Goal: Transaction & Acquisition: Purchase product/service

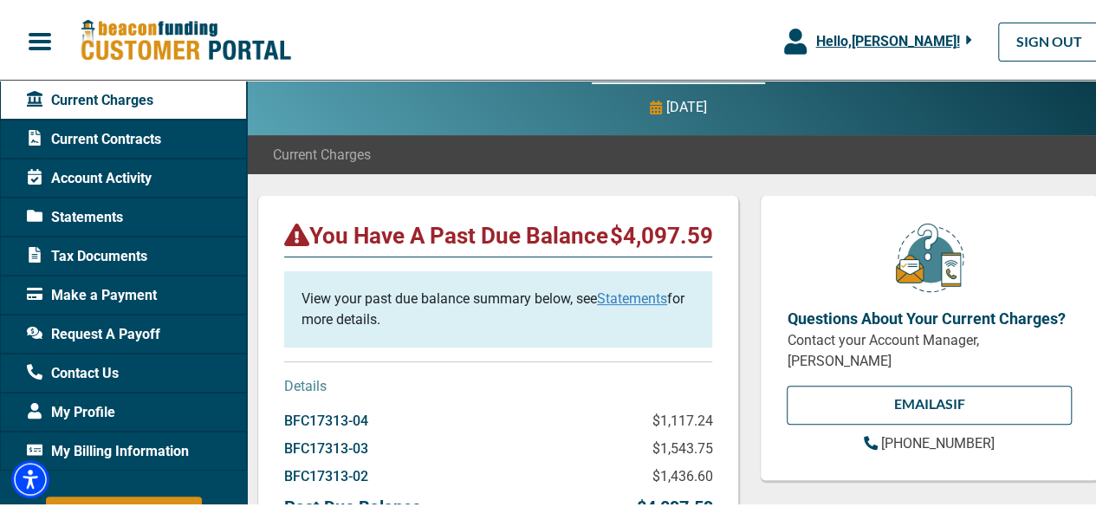
scroll to position [173, 0]
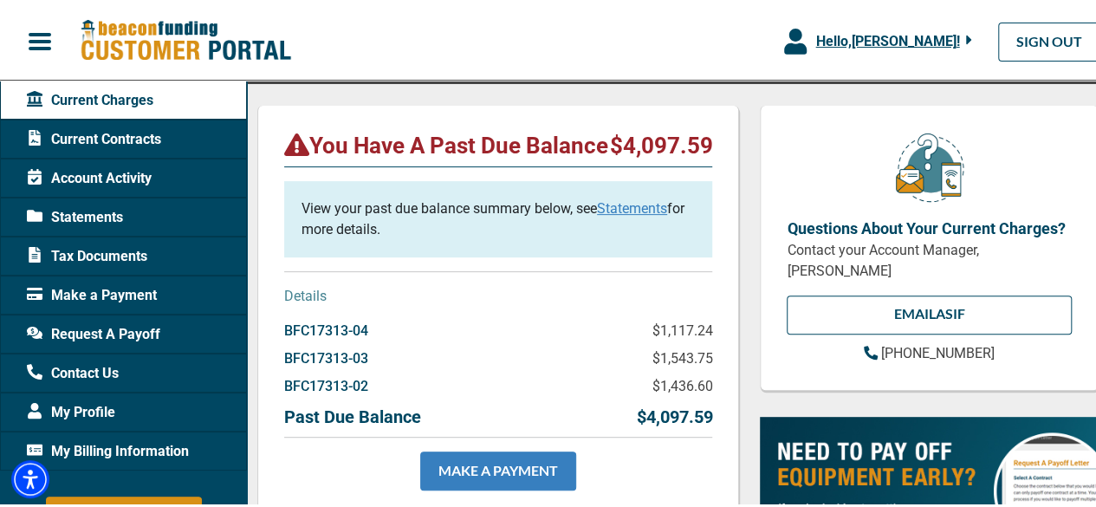
click at [475, 488] on link "MAKE A PAYMENT" at bounding box center [498, 468] width 156 height 39
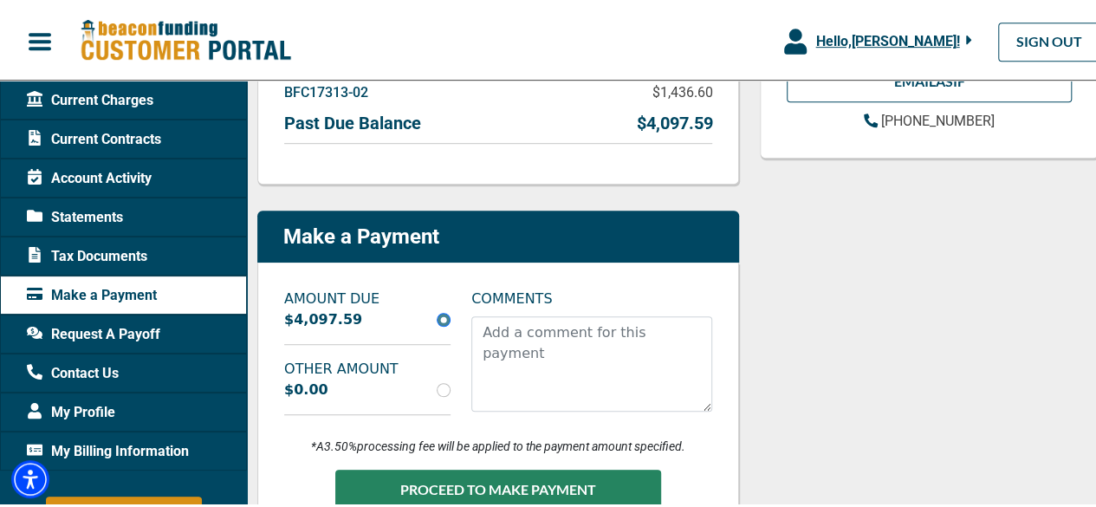
scroll to position [433, 0]
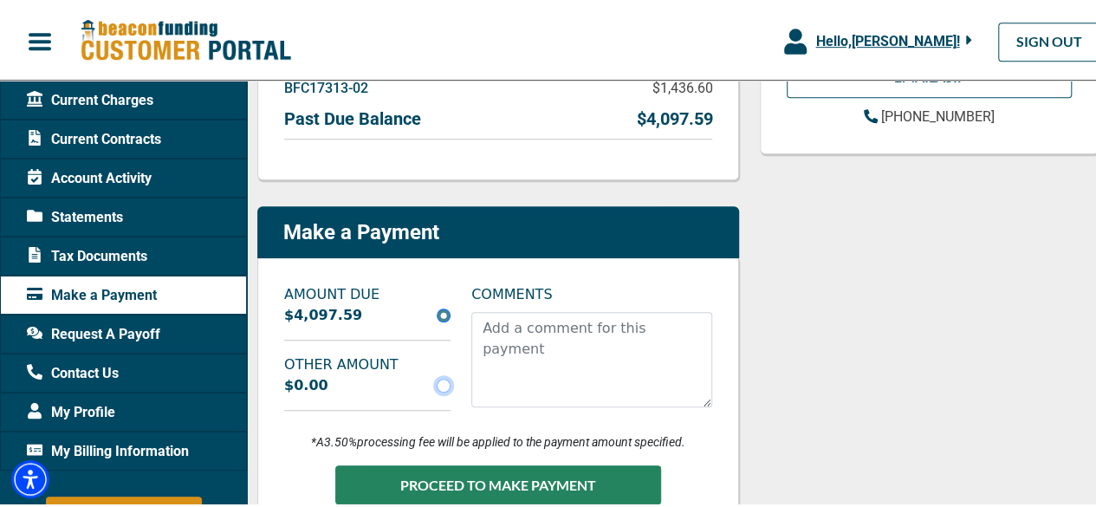
click at [440, 387] on input "radio" at bounding box center [444, 383] width 14 height 14
radio input "true"
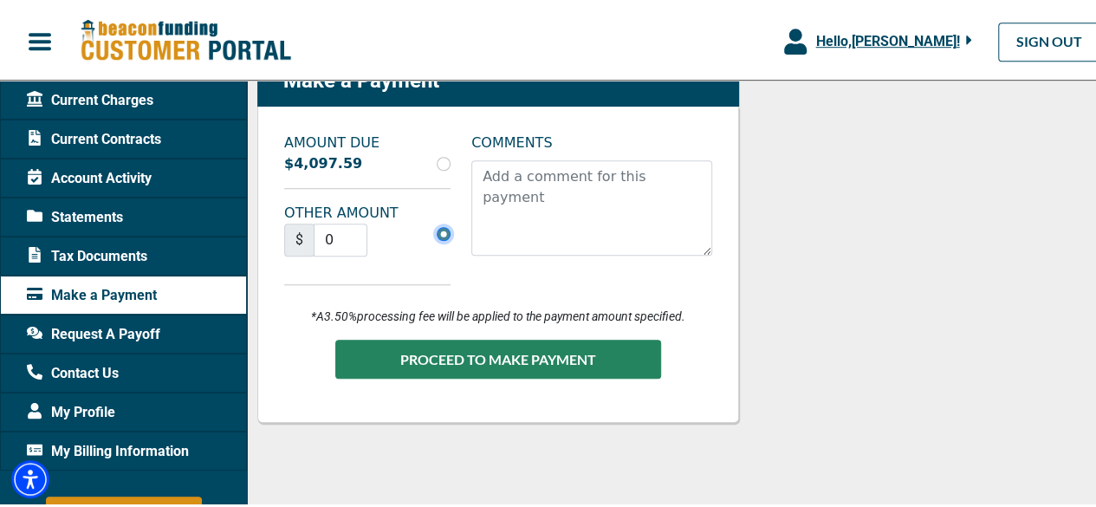
scroll to position [606, 0]
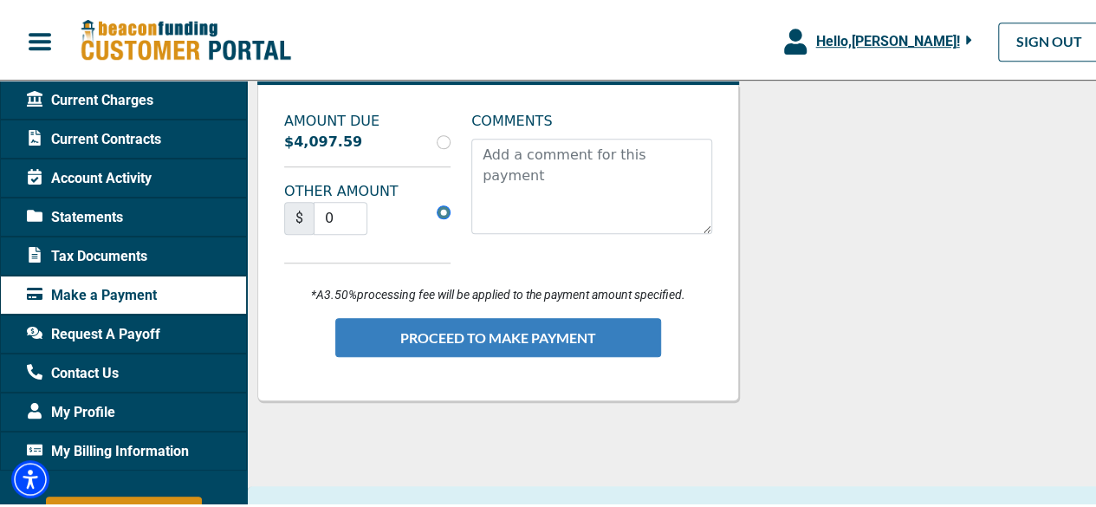
click at [493, 338] on button "PROCEED TO MAKE PAYMENT" at bounding box center [498, 334] width 326 height 39
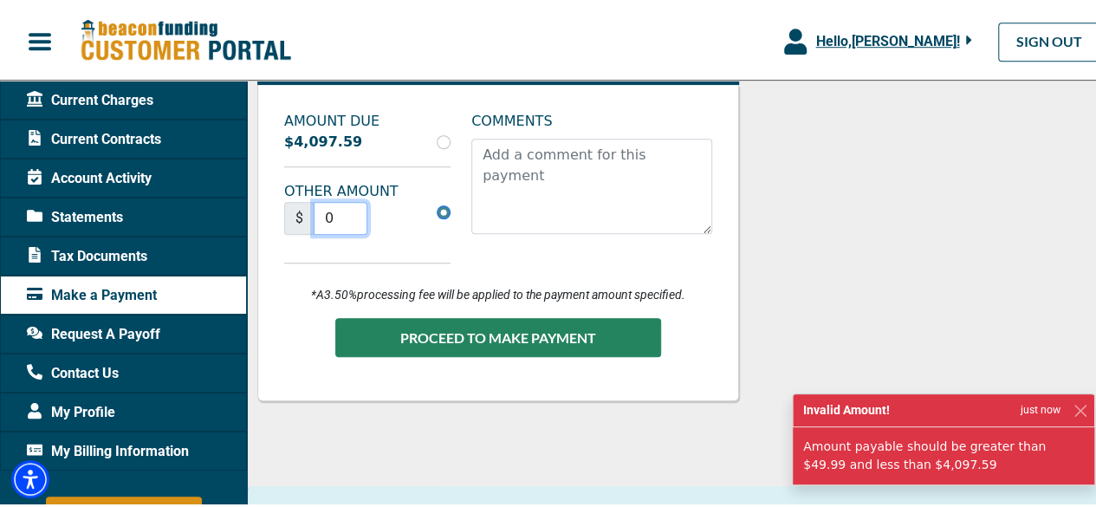
click at [336, 209] on input "0" at bounding box center [341, 215] width 54 height 33
type input "8"
type input "750"
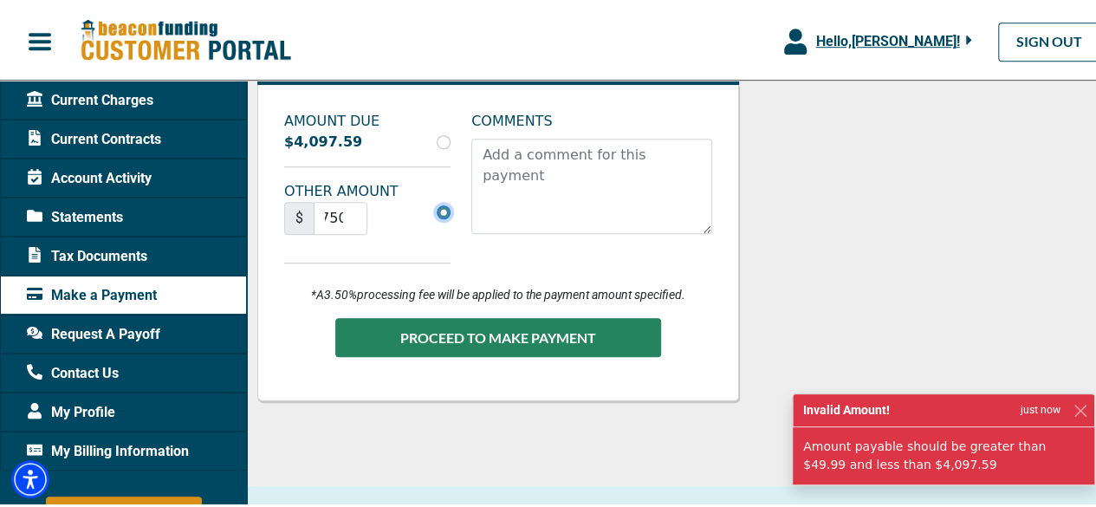
scroll to position [0, 0]
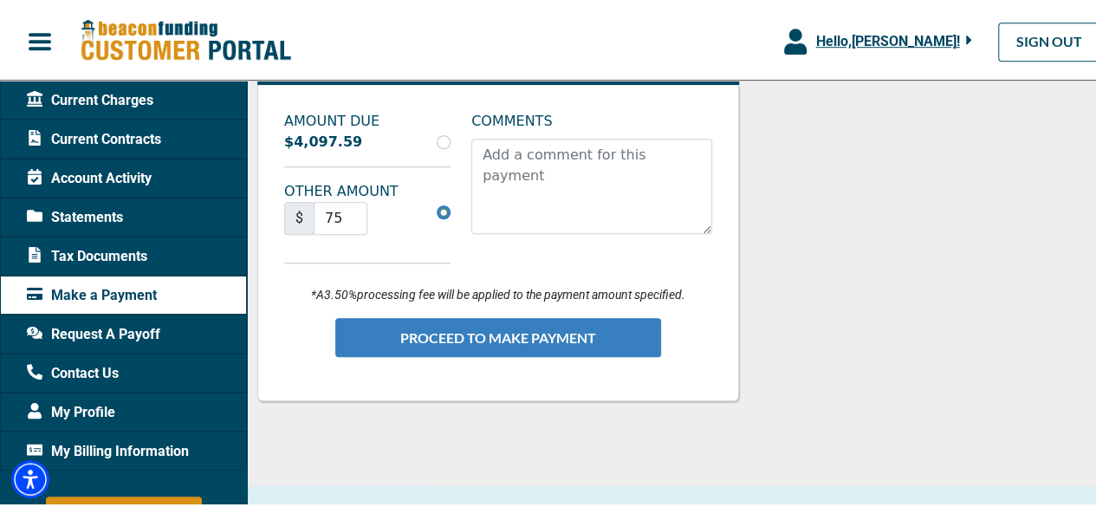
click at [398, 329] on button "PROCEED TO MAKE PAYMENT" at bounding box center [498, 334] width 326 height 39
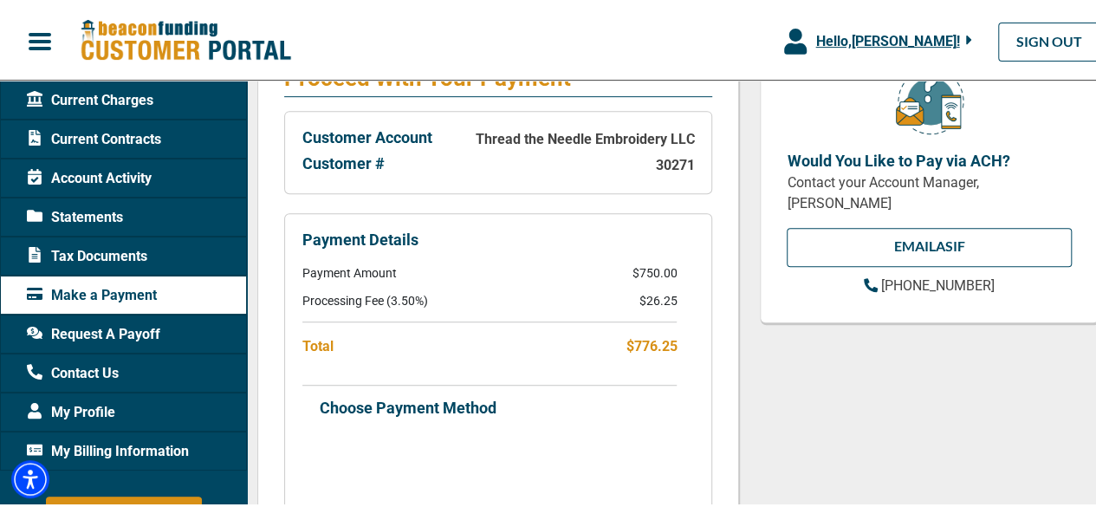
scroll to position [433, 0]
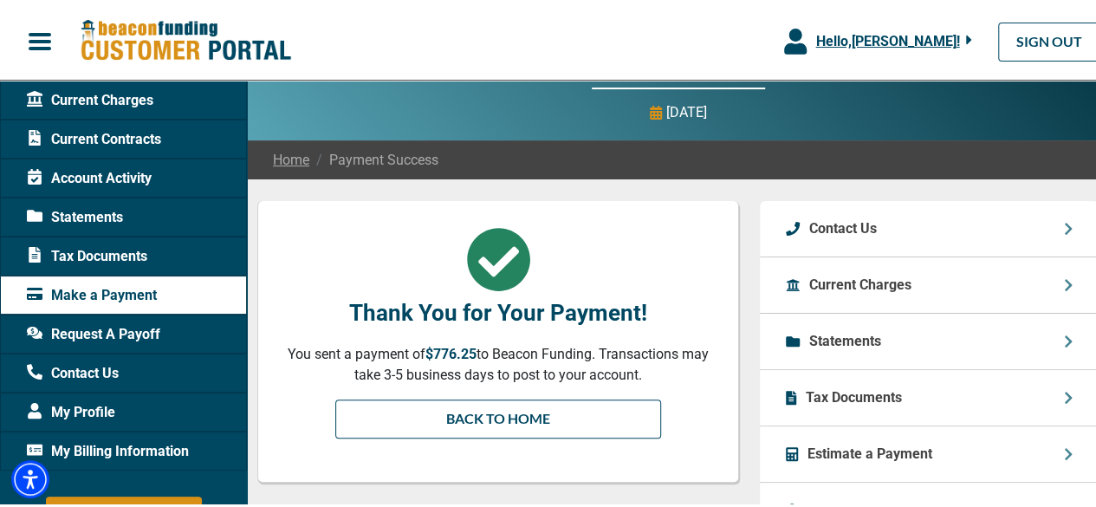
scroll to position [173, 0]
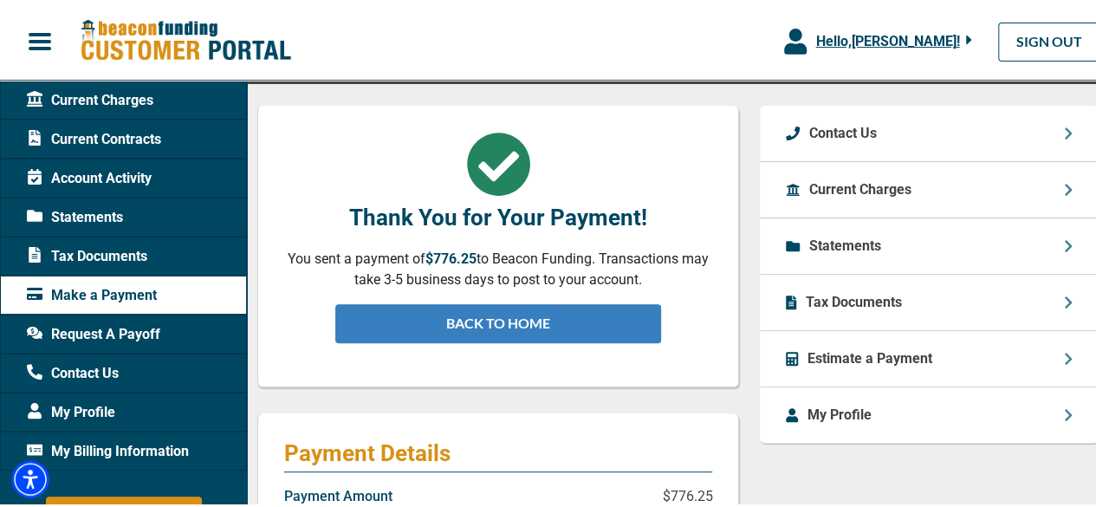
click at [418, 318] on link "BACK TO HOME" at bounding box center [498, 320] width 326 height 39
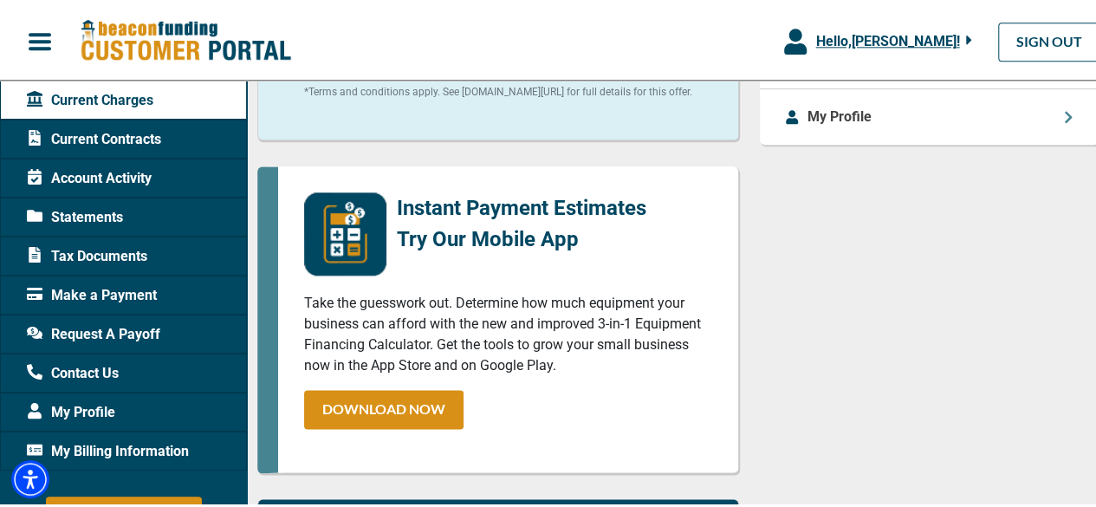
scroll to position [1039, 0]
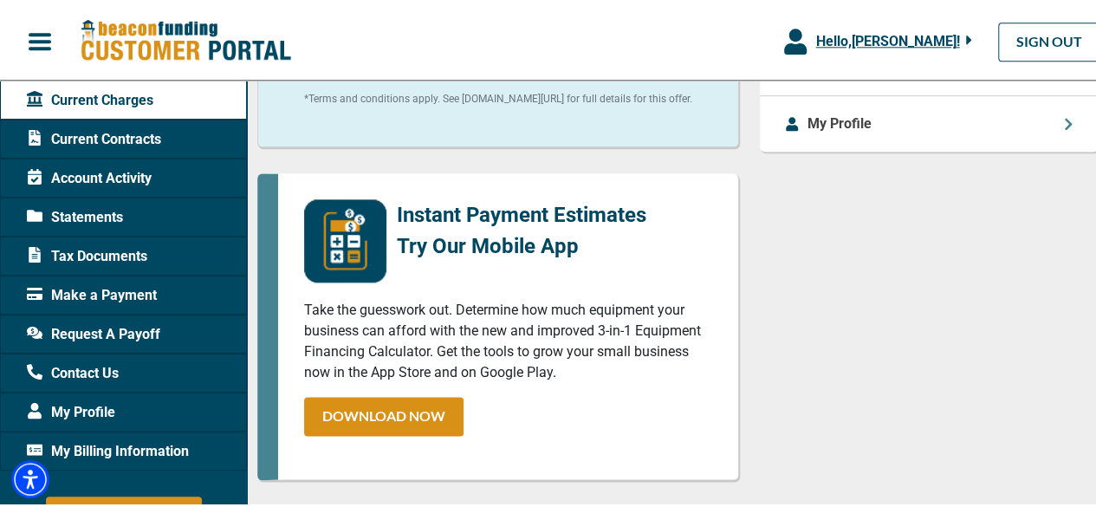
click at [121, 141] on span "Current Contracts" at bounding box center [94, 136] width 134 height 21
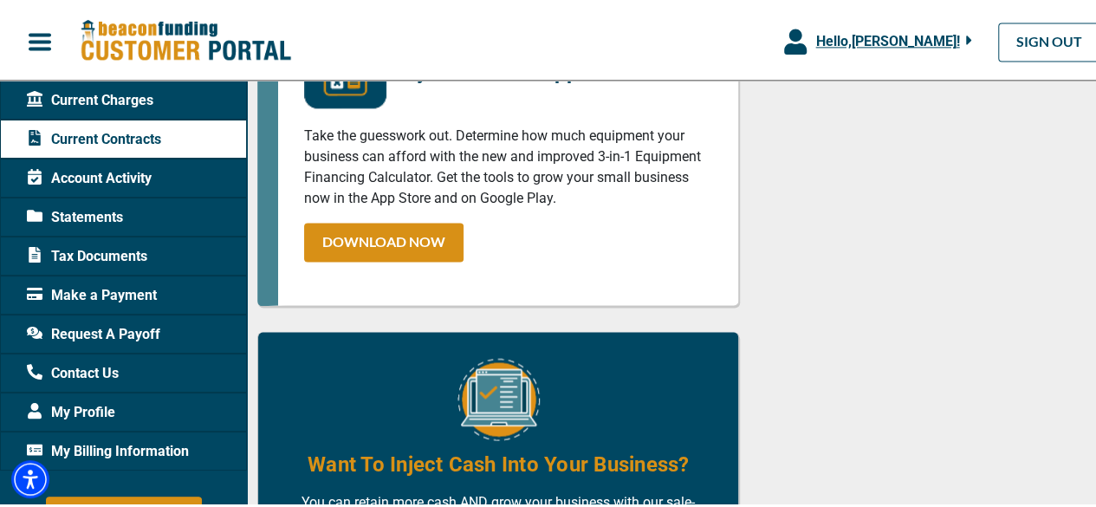
scroll to position [1472, 0]
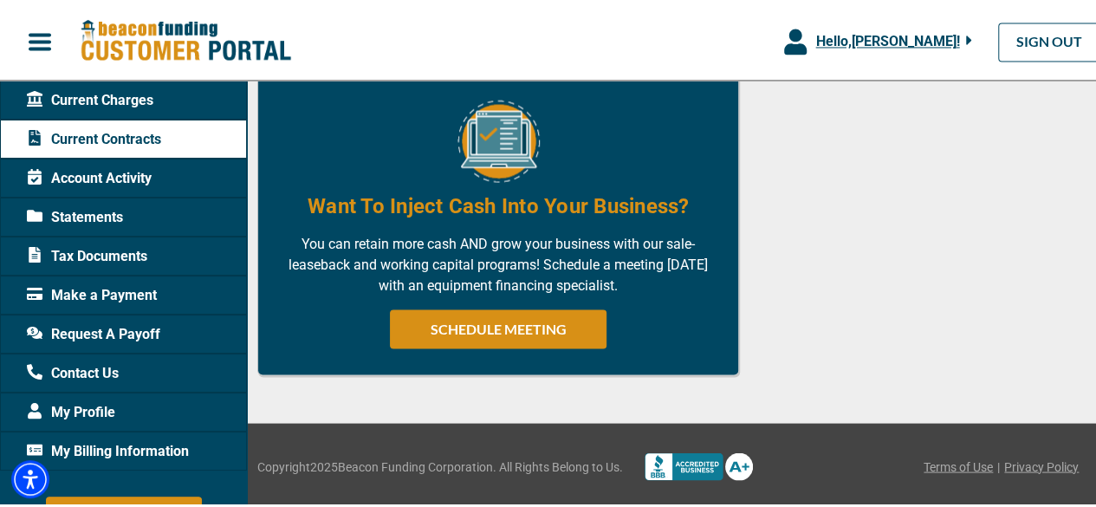
click at [118, 98] on span "Current Charges" at bounding box center [90, 97] width 126 height 21
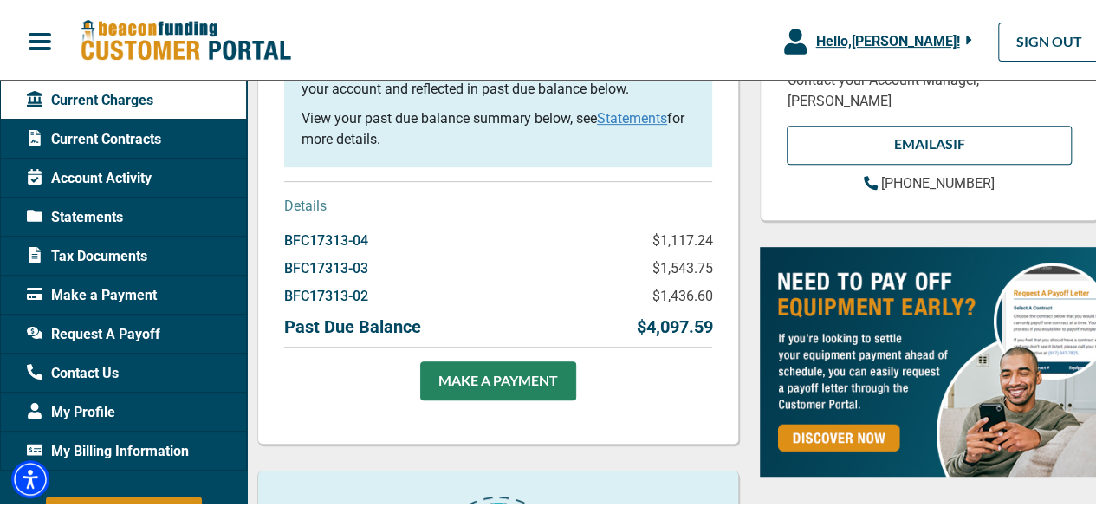
scroll to position [260, 0]
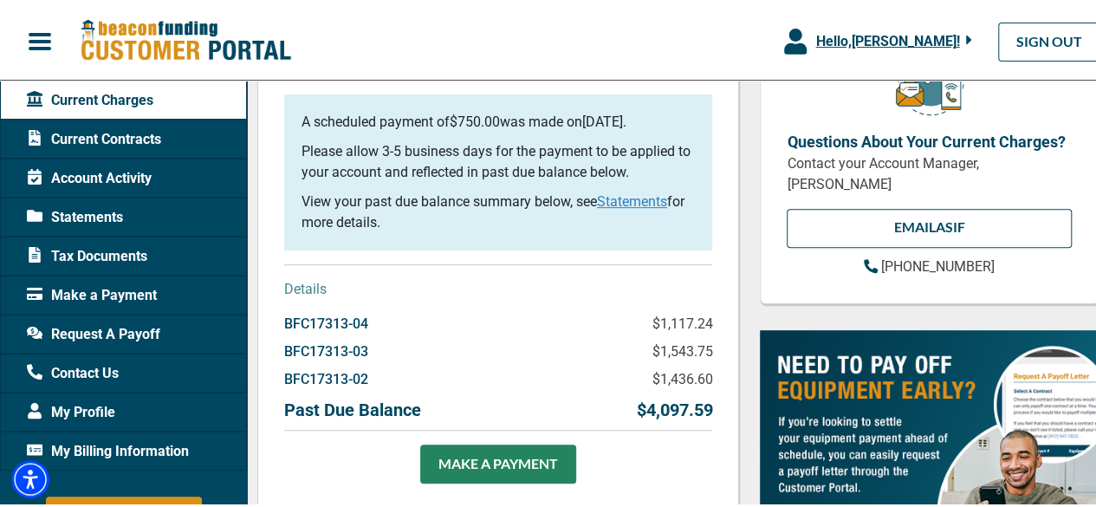
click at [626, 207] on link "Statements" at bounding box center [632, 199] width 70 height 16
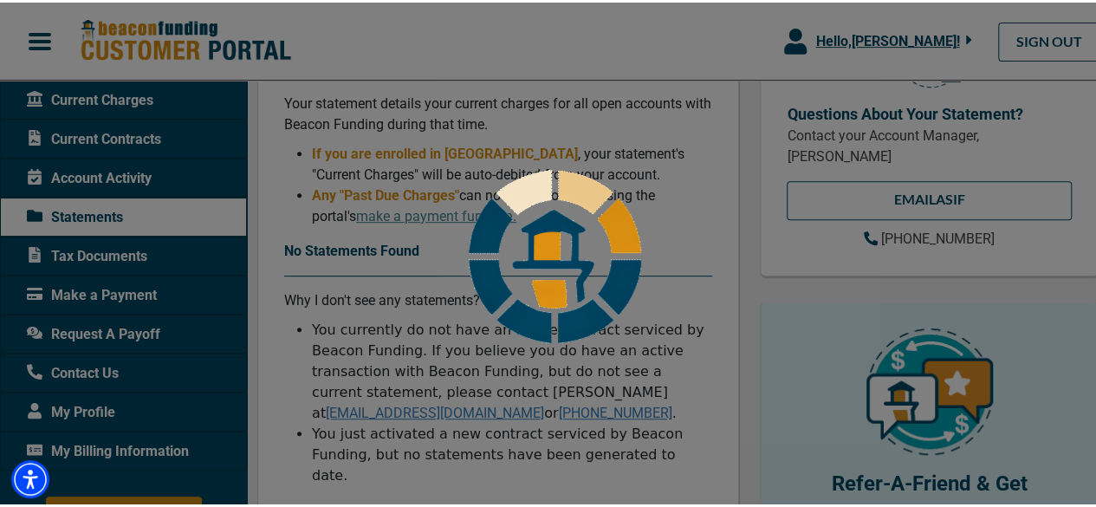
scroll to position [346, 0]
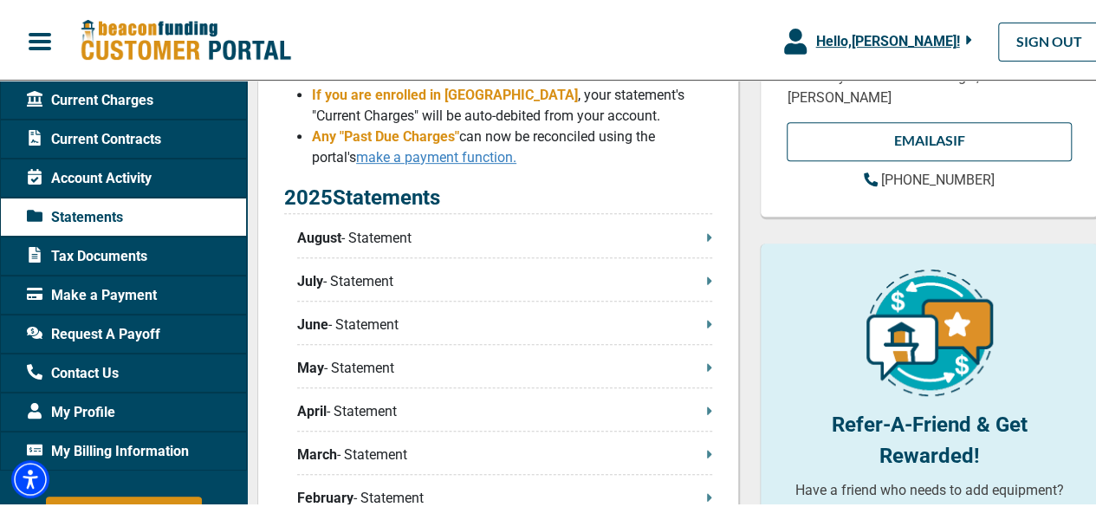
click at [452, 162] on link "make a payment function." at bounding box center [436, 154] width 160 height 16
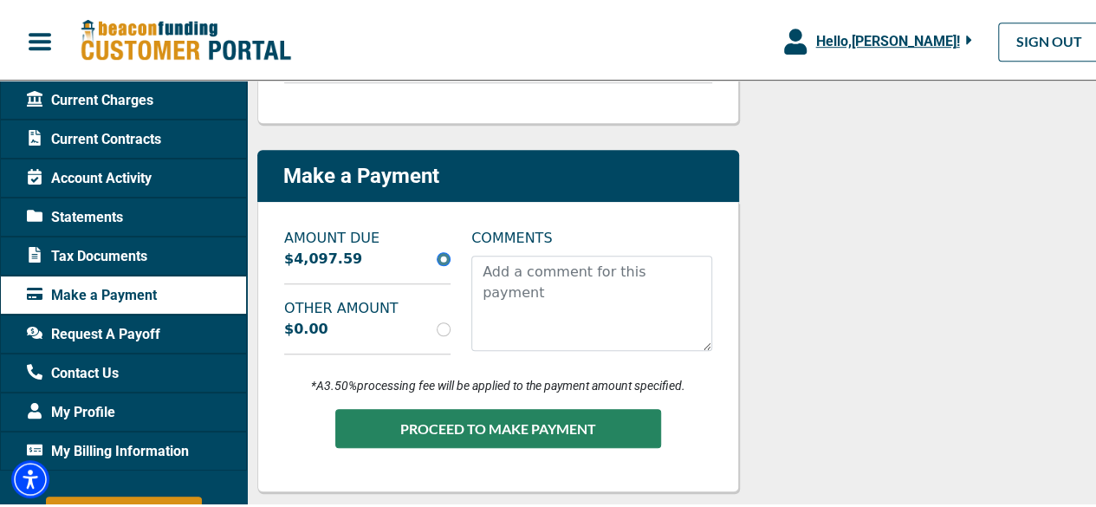
scroll to position [606, 0]
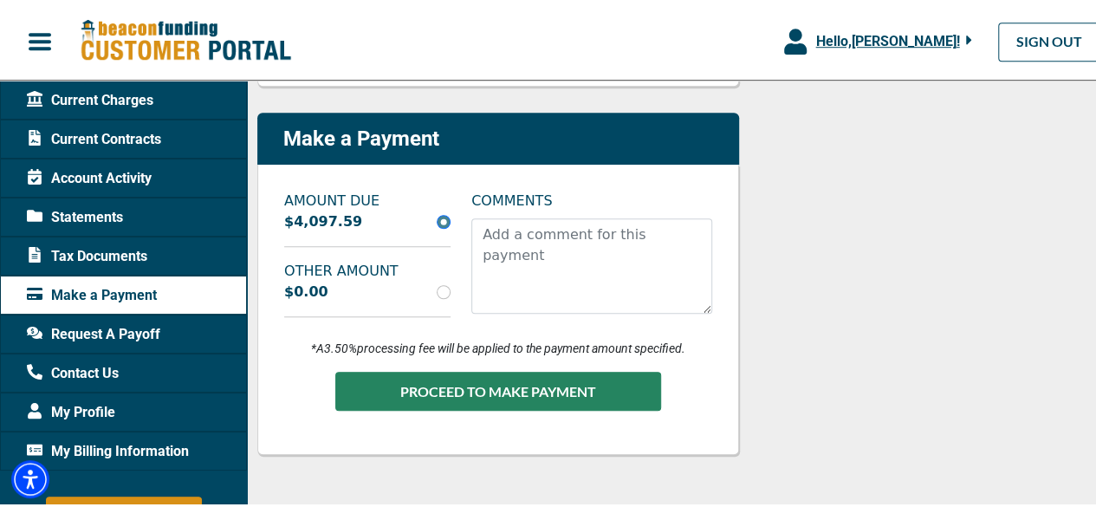
click at [107, 210] on span "Statements" at bounding box center [75, 214] width 96 height 21
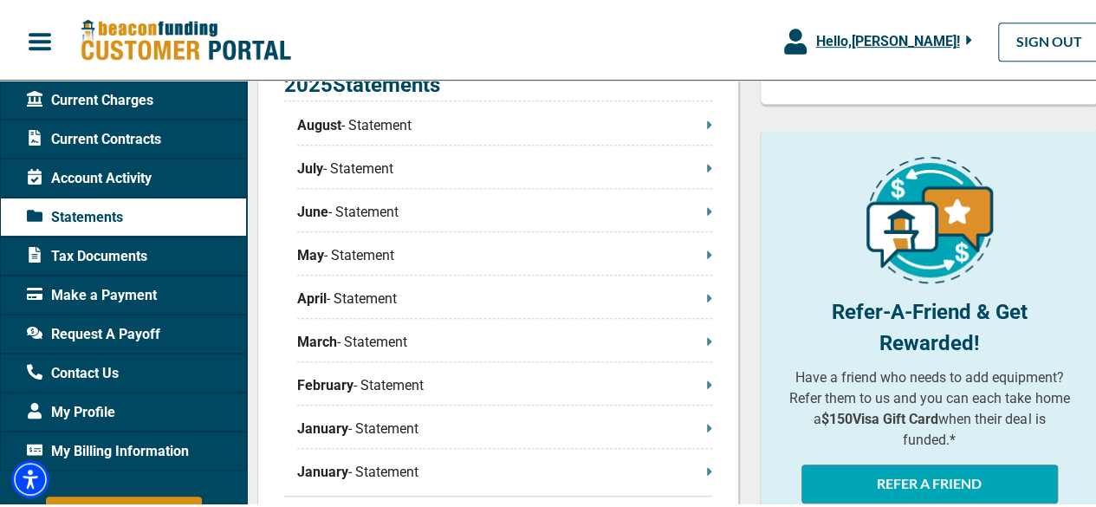
scroll to position [433, 0]
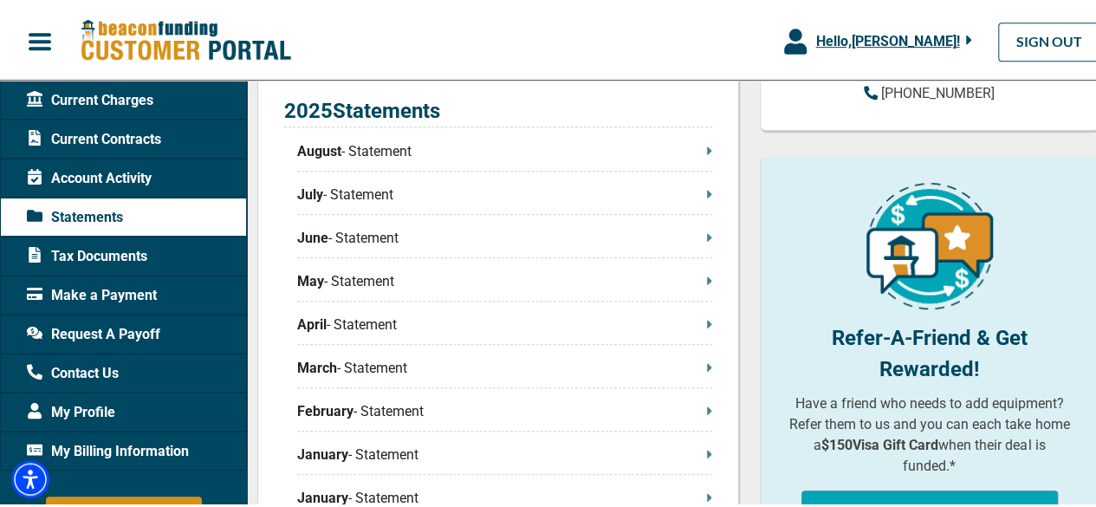
click at [707, 152] on icon at bounding box center [709, 148] width 4 height 8
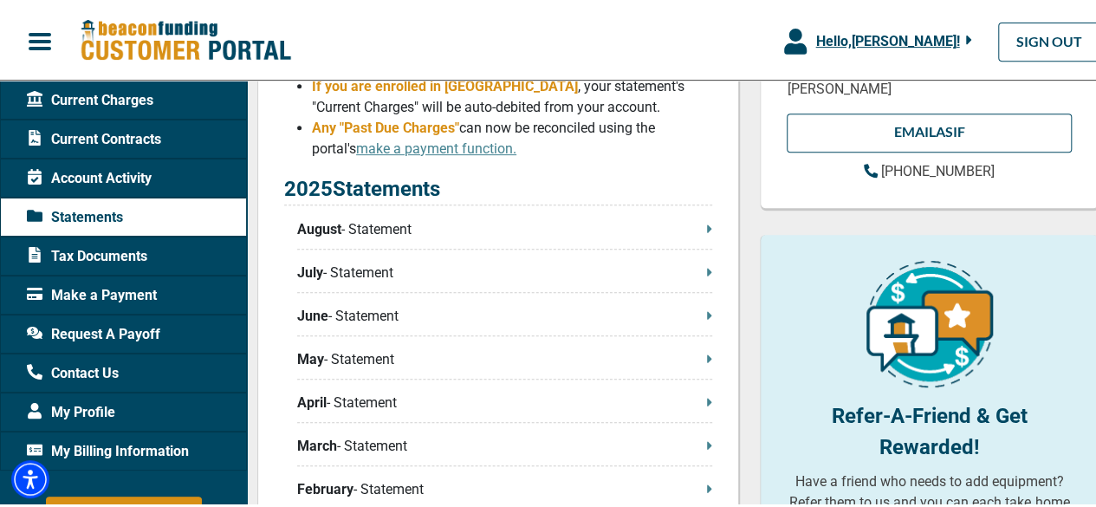
scroll to position [260, 0]
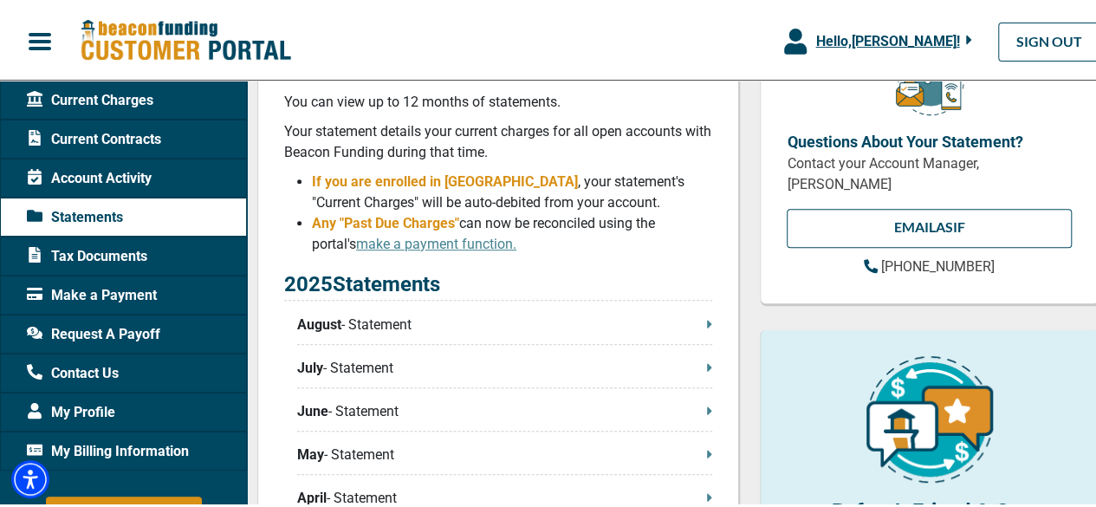
click at [135, 139] on span "Current Contracts" at bounding box center [94, 136] width 134 height 21
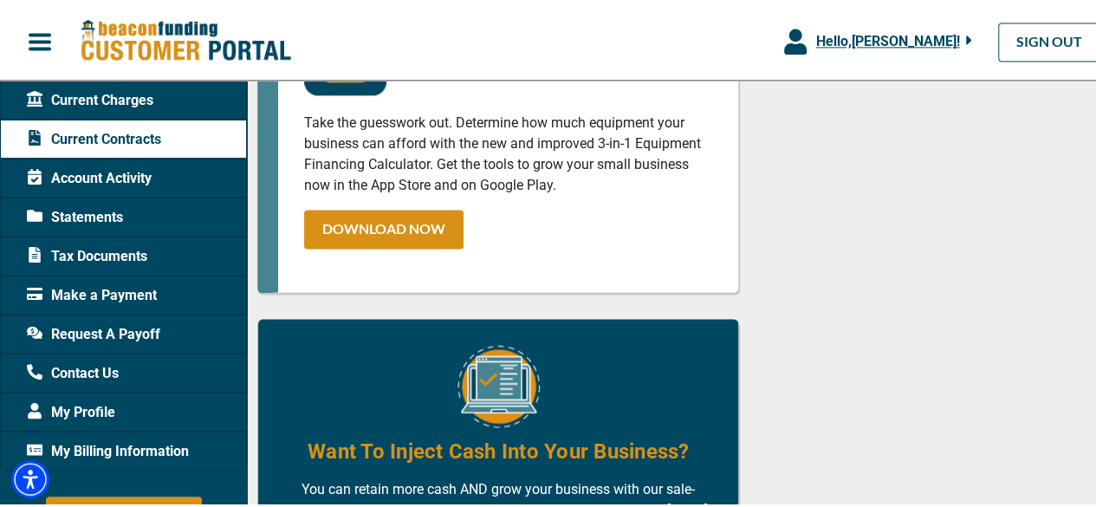
scroll to position [1126, 0]
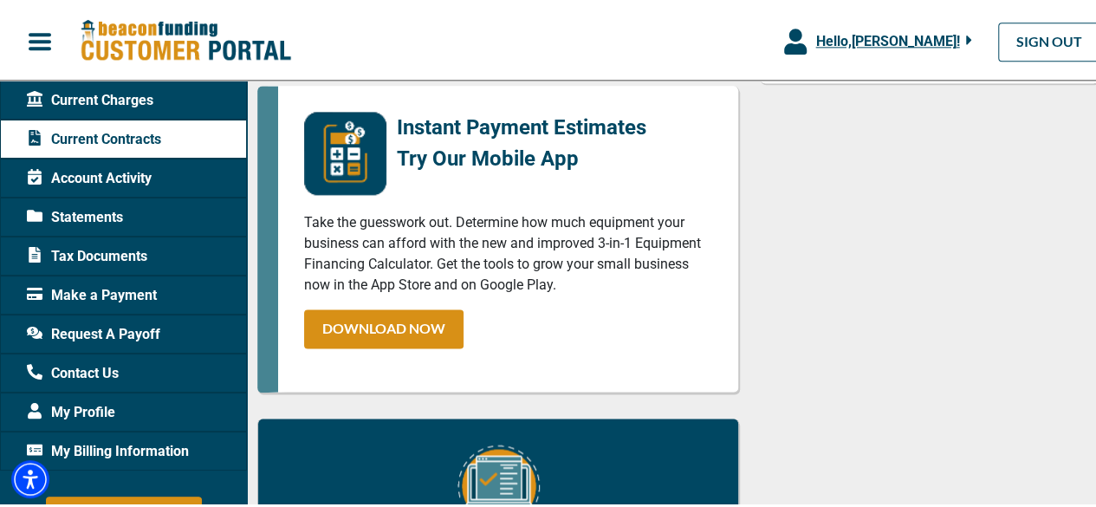
click at [123, 179] on span "Account Activity" at bounding box center [89, 175] width 125 height 21
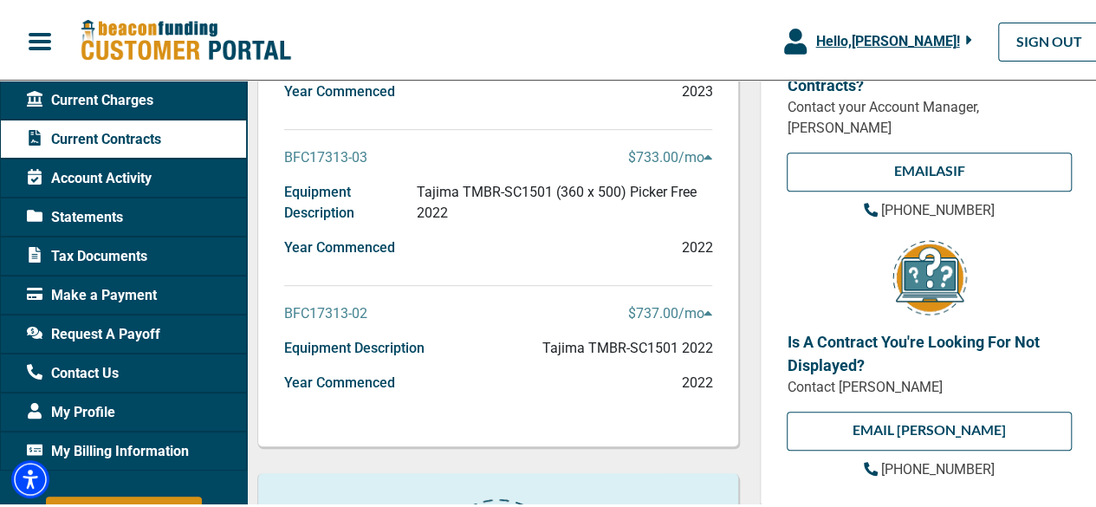
click at [148, 103] on span "Current Charges" at bounding box center [90, 97] width 126 height 21
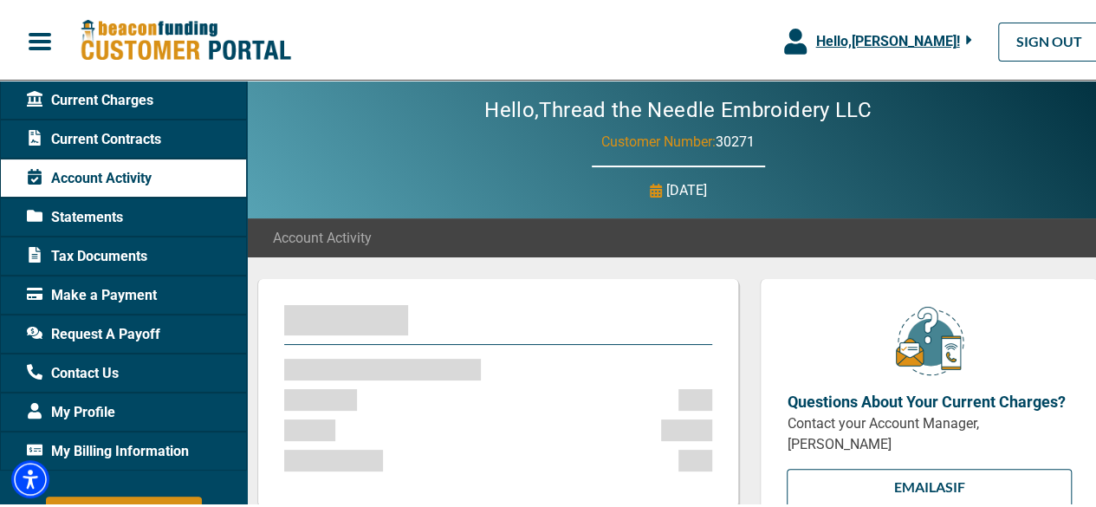
click at [148, 103] on span "Current Charges" at bounding box center [90, 97] width 126 height 21
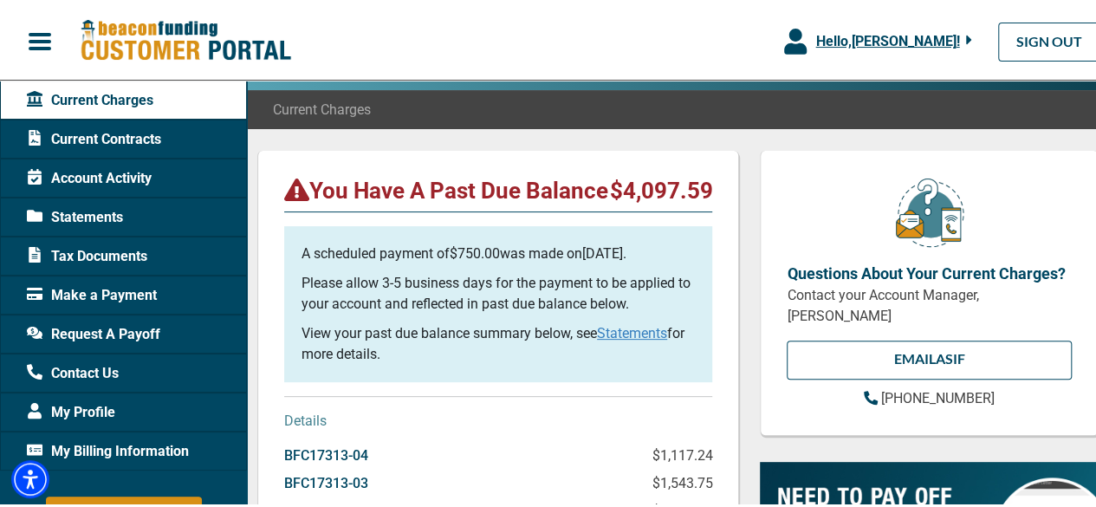
scroll to position [346, 0]
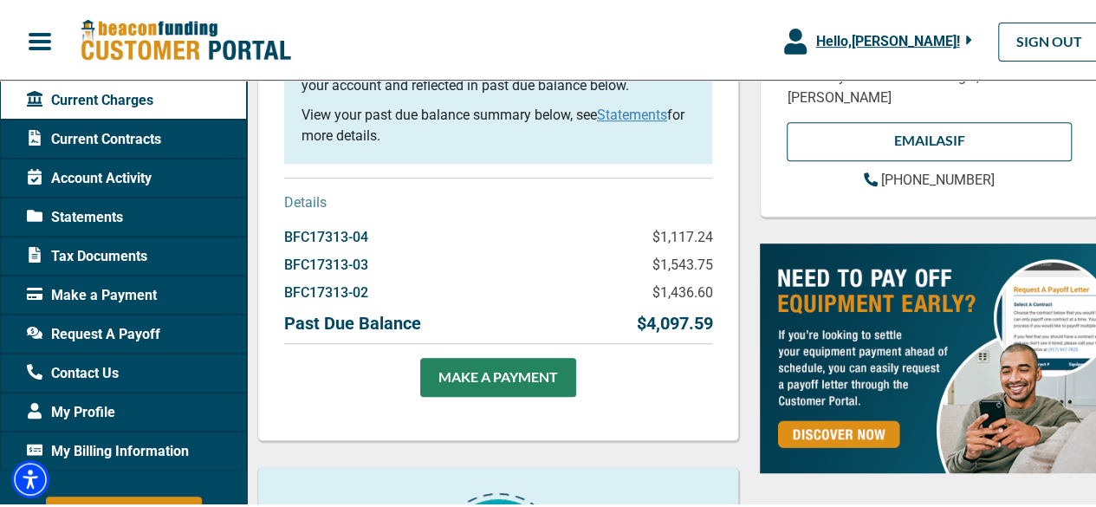
click at [624, 120] on link "Statements" at bounding box center [632, 112] width 70 height 16
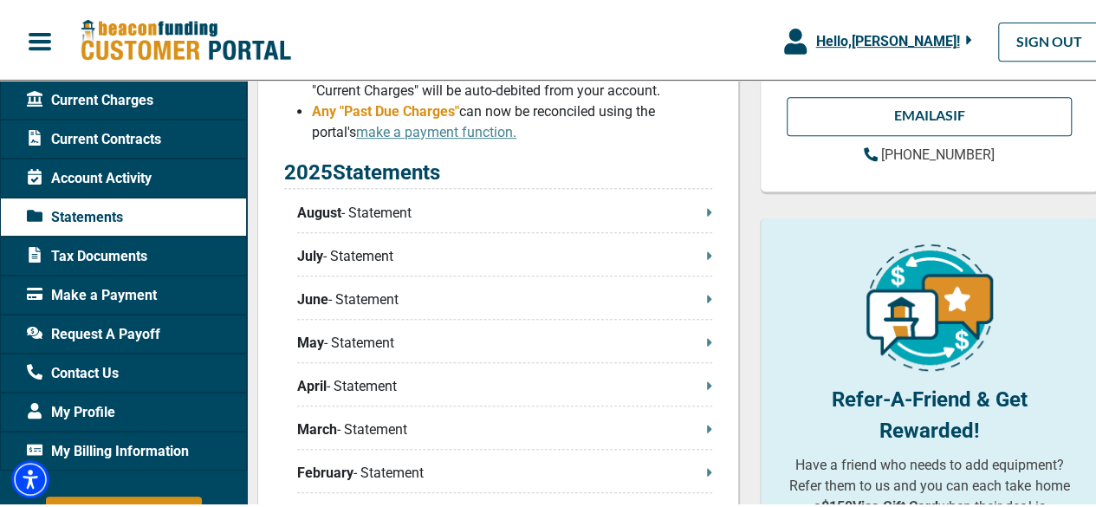
scroll to position [433, 0]
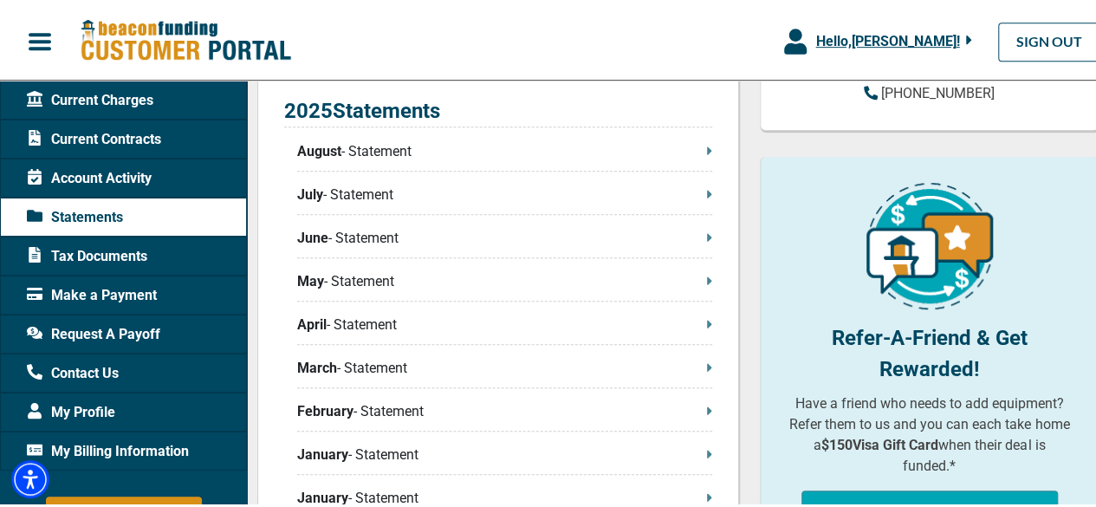
click at [707, 155] on icon at bounding box center [709, 148] width 5 height 14
click at [698, 158] on p "August - Statement" at bounding box center [504, 149] width 415 height 21
